Goal: Go to known website: Access a specific website the user already knows

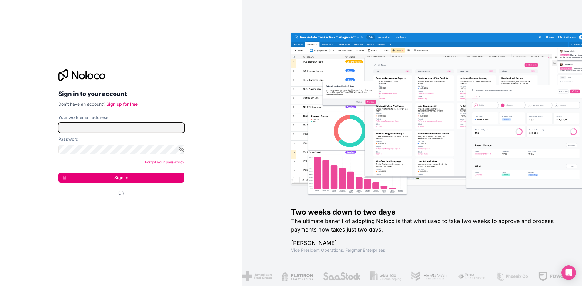
type input "[PERSON_NAME][EMAIL_ADDRESS][PERSON_NAME][DOMAIN_NAME]"
click at [129, 179] on button "Sign in" at bounding box center [121, 178] width 126 height 10
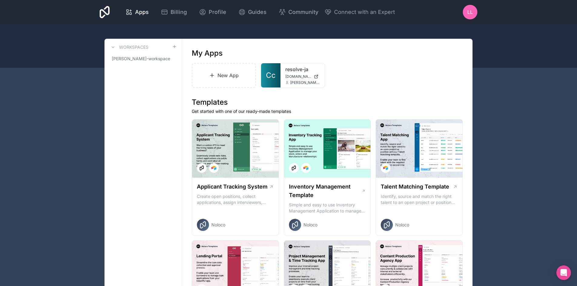
click at [294, 68] on link "resolve-ja" at bounding box center [302, 69] width 35 height 7
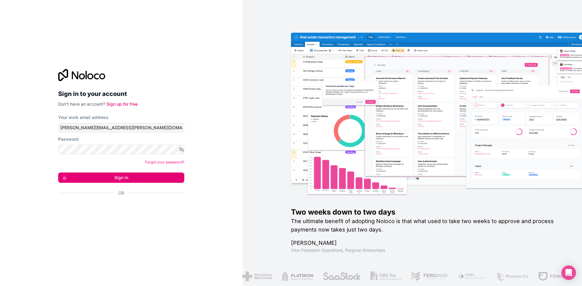
click at [113, 177] on button "Sign in" at bounding box center [121, 178] width 126 height 10
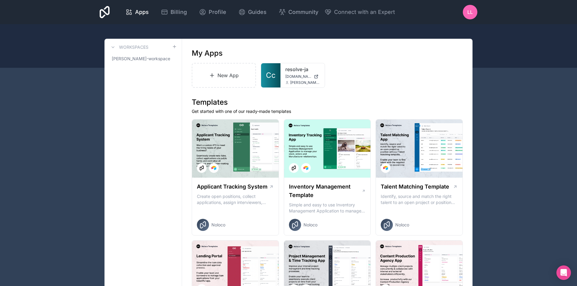
click at [289, 72] on link "resolve-ja" at bounding box center [302, 69] width 35 height 7
